Goal: Information Seeking & Learning: Learn about a topic

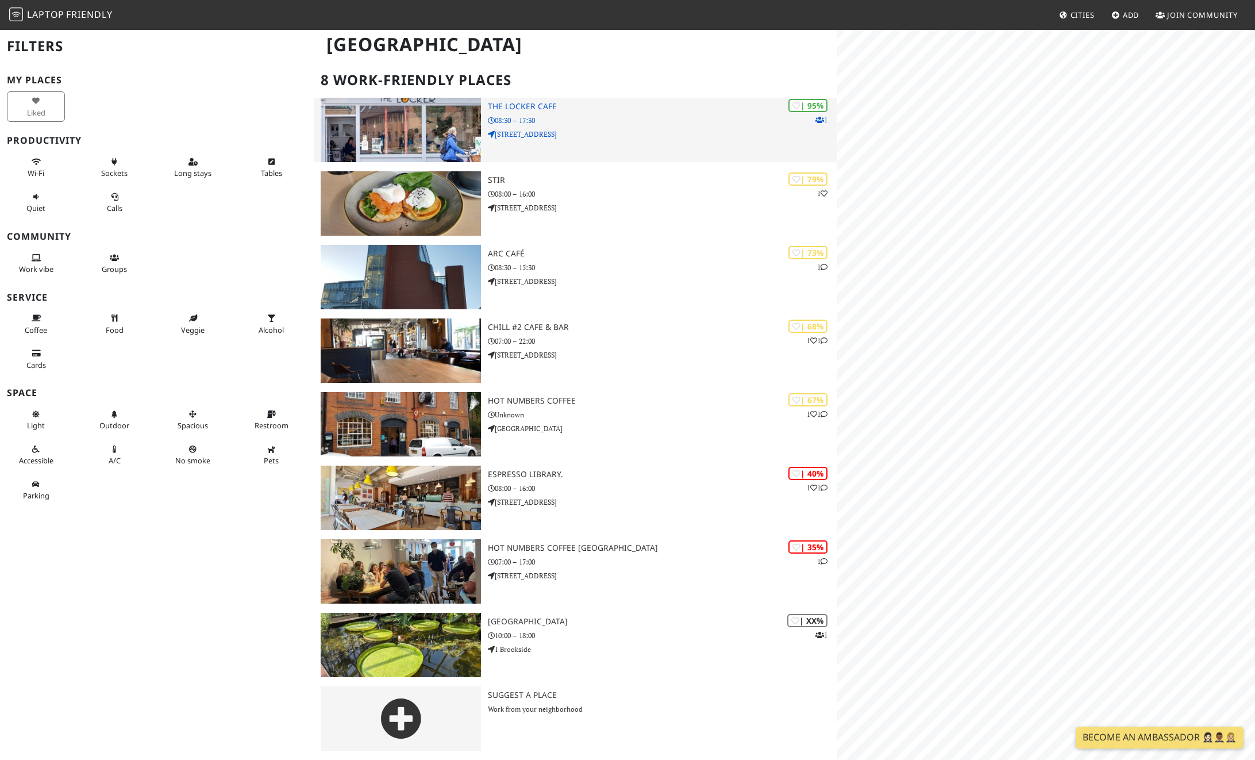
click at [421, 134] on img at bounding box center [401, 130] width 160 height 64
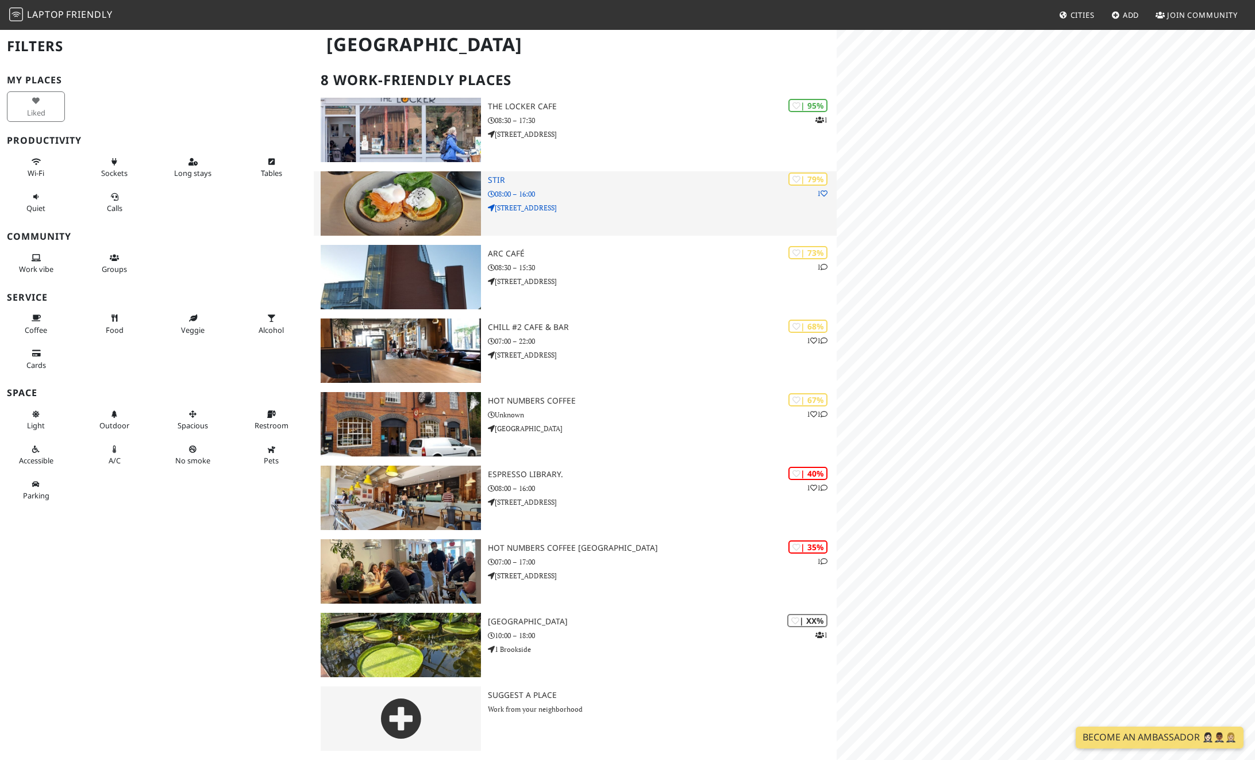
click at [448, 188] on img at bounding box center [401, 203] width 160 height 64
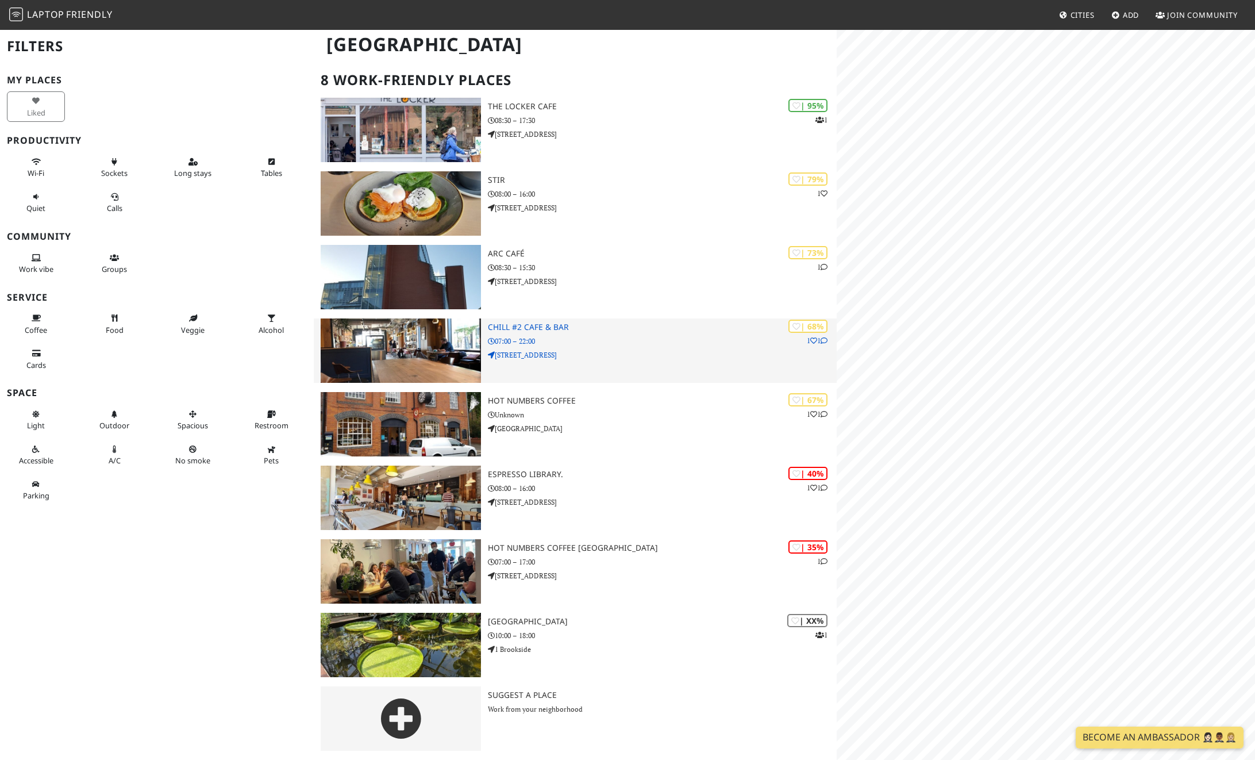
click at [448, 343] on img at bounding box center [401, 350] width 160 height 64
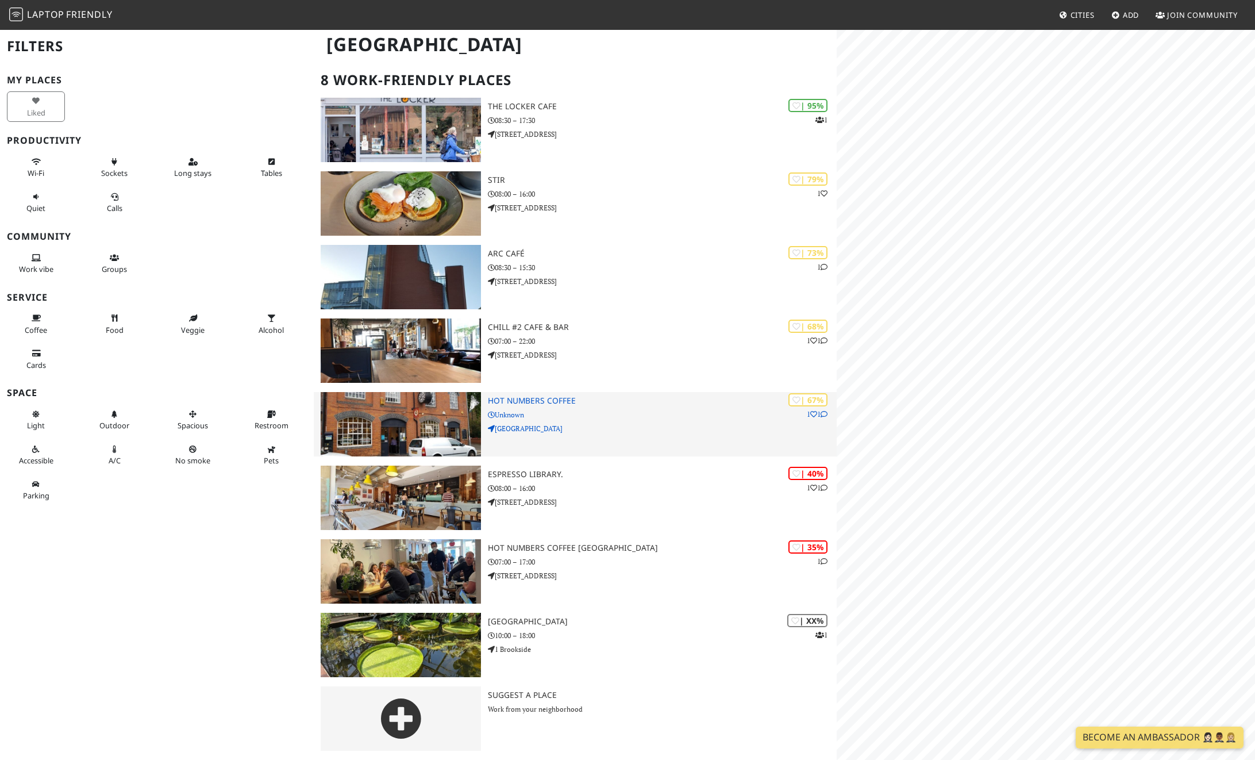
click at [447, 444] on img at bounding box center [401, 424] width 160 height 64
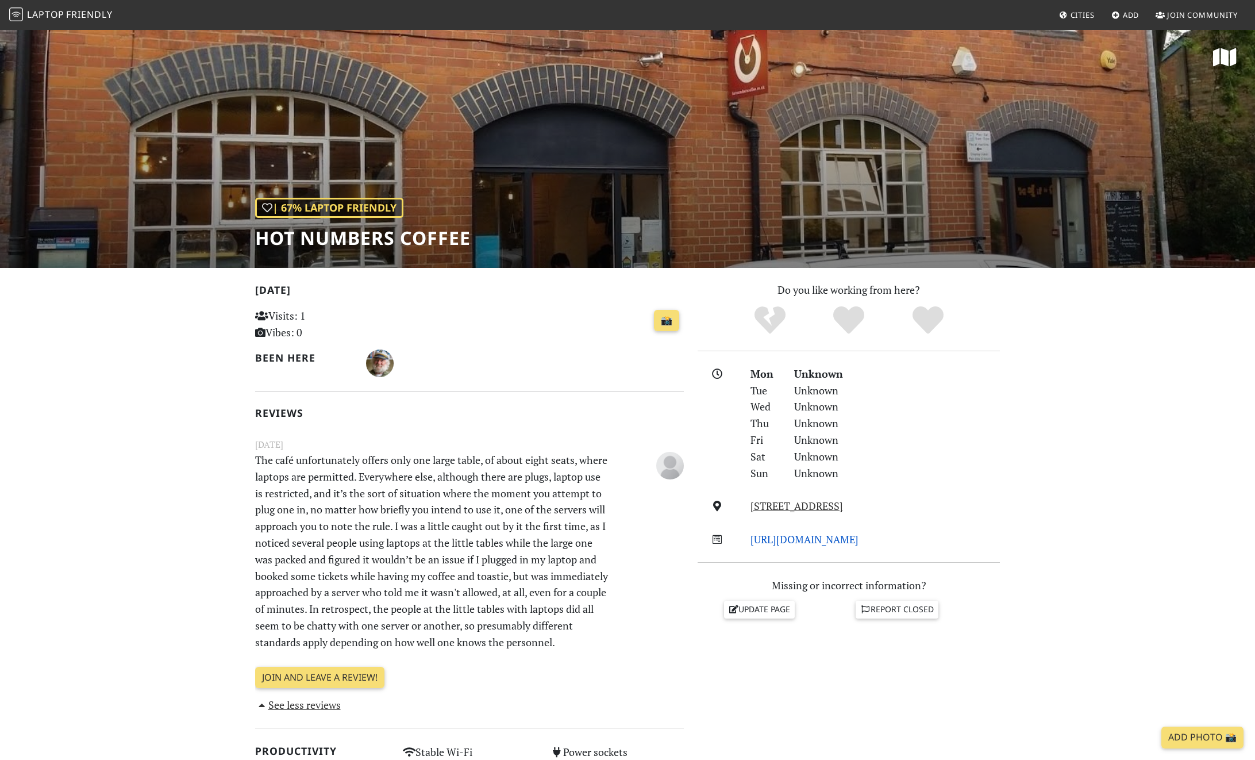
click at [859, 538] on link "[URL][DOMAIN_NAME]" at bounding box center [805, 539] width 108 height 14
